Goal: Task Accomplishment & Management: Manage account settings

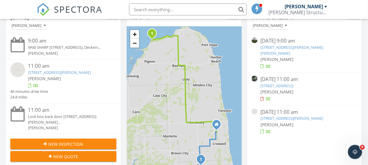
scroll to position [98, 0]
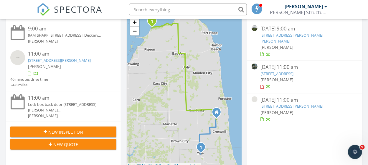
click at [279, 103] on link "[STREET_ADDRESS][PERSON_NAME]" at bounding box center [292, 105] width 63 height 5
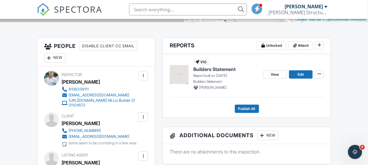
click at [178, 71] on img at bounding box center [179, 74] width 19 height 19
